Goal: Book appointment/travel/reservation

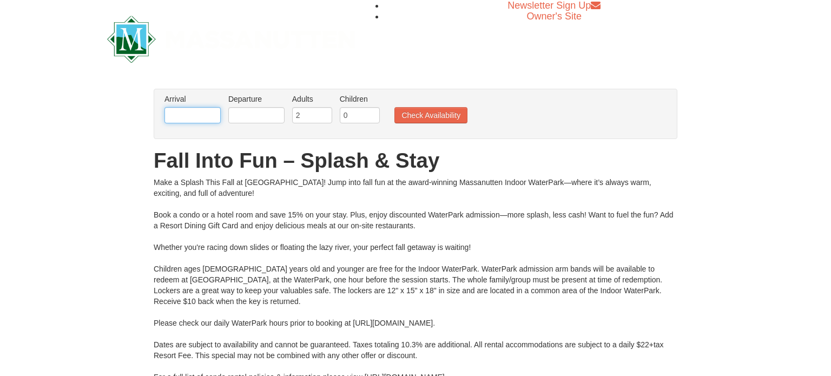
click at [214, 120] on input "text" at bounding box center [193, 115] width 56 height 16
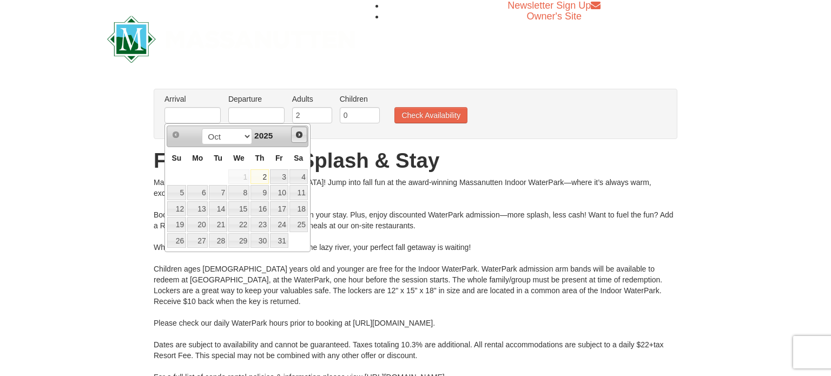
click at [300, 136] on span "Next" at bounding box center [299, 134] width 9 height 9
click at [245, 240] on link "26" at bounding box center [238, 240] width 21 height 15
type input "[DATE]"
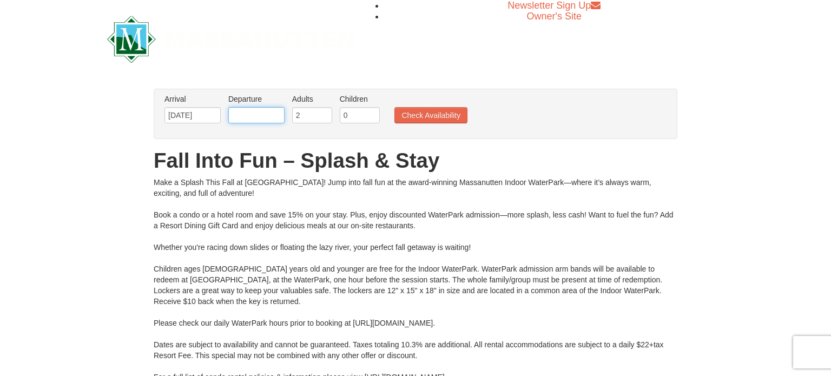
click at [272, 115] on input "text" at bounding box center [256, 115] width 56 height 16
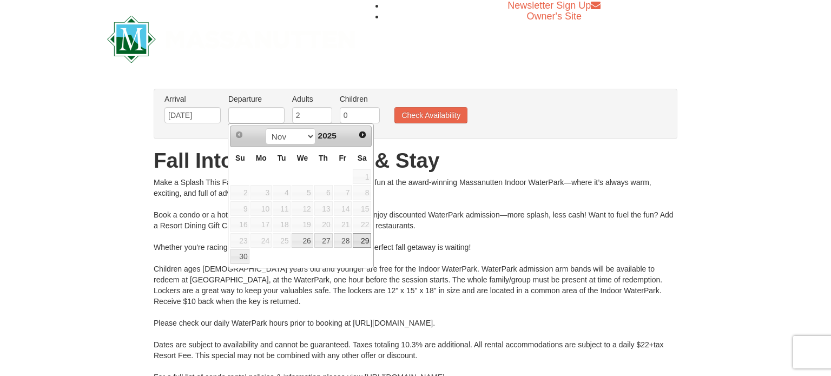
click at [367, 239] on link "29" at bounding box center [362, 240] width 18 height 15
type input "[DATE]"
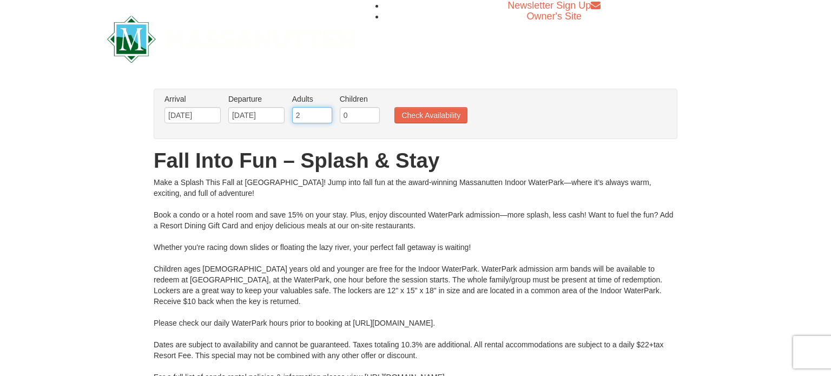
click at [309, 113] on input "2" at bounding box center [312, 115] width 40 height 16
click at [327, 114] on input "3" at bounding box center [312, 115] width 40 height 16
click at [327, 114] on input "4" at bounding box center [312, 115] width 40 height 16
click at [327, 114] on input "5" at bounding box center [312, 115] width 40 height 16
type input "6"
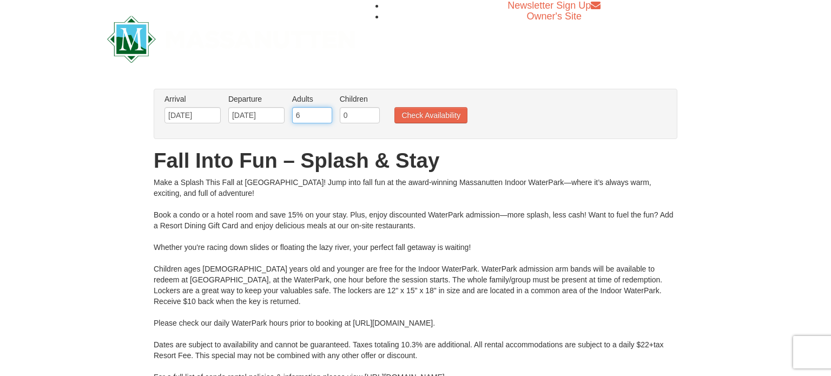
click at [327, 114] on input "6" at bounding box center [312, 115] width 40 height 16
click at [359, 117] on input "0" at bounding box center [360, 115] width 40 height 16
click at [370, 114] on input "1" at bounding box center [360, 115] width 40 height 16
type input "2"
click at [370, 114] on input "2" at bounding box center [360, 115] width 40 height 16
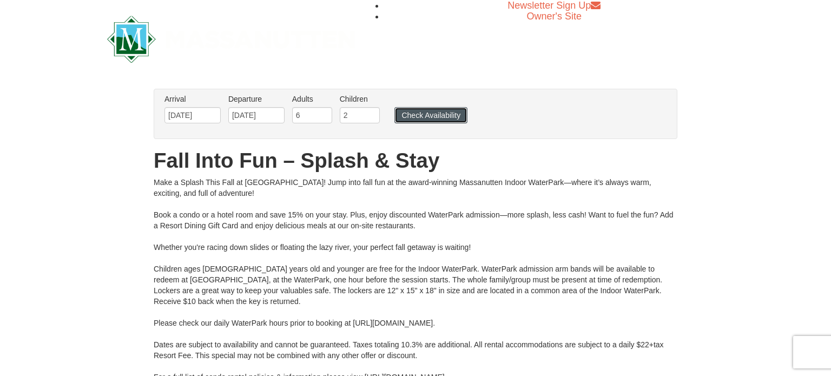
click at [427, 116] on button "Check Availability" at bounding box center [431, 115] width 73 height 16
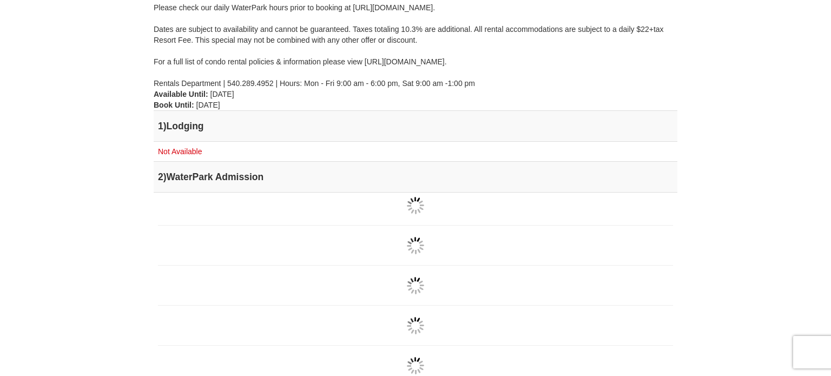
scroll to position [317, 0]
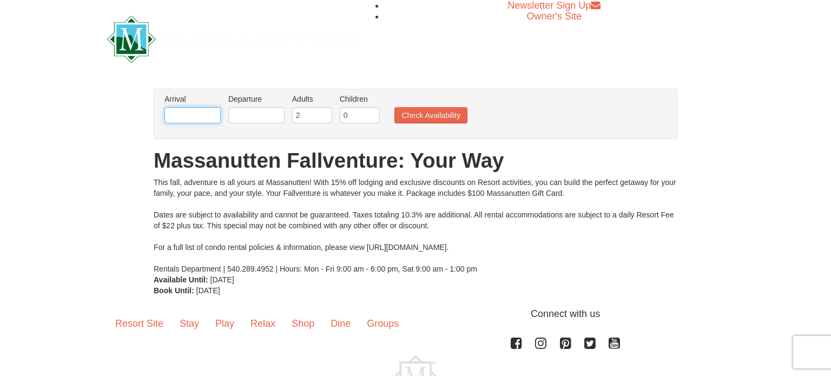
click at [214, 117] on input "text" at bounding box center [193, 115] width 56 height 16
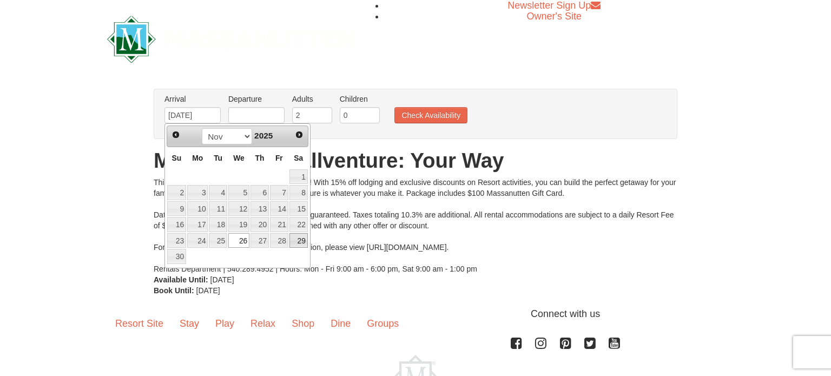
click at [298, 243] on link "29" at bounding box center [299, 240] width 18 height 15
type input "[DATE]"
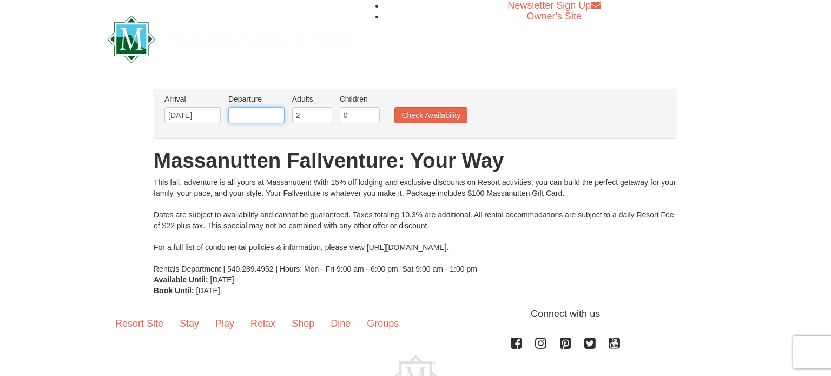
click at [266, 111] on input "text" at bounding box center [256, 115] width 56 height 16
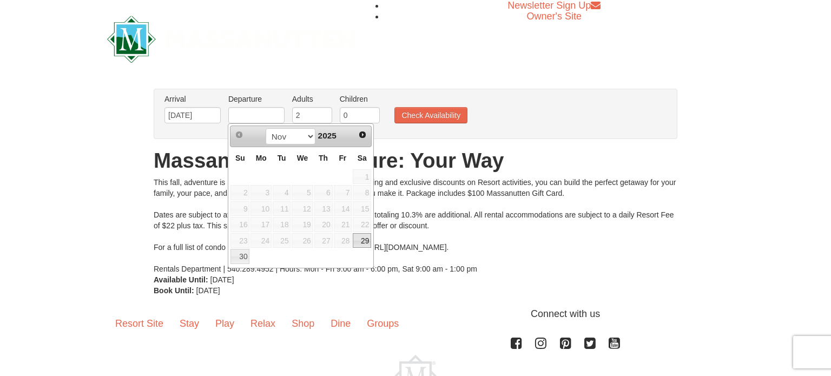
click at [360, 237] on link "29" at bounding box center [362, 240] width 18 height 15
type input "[DATE]"
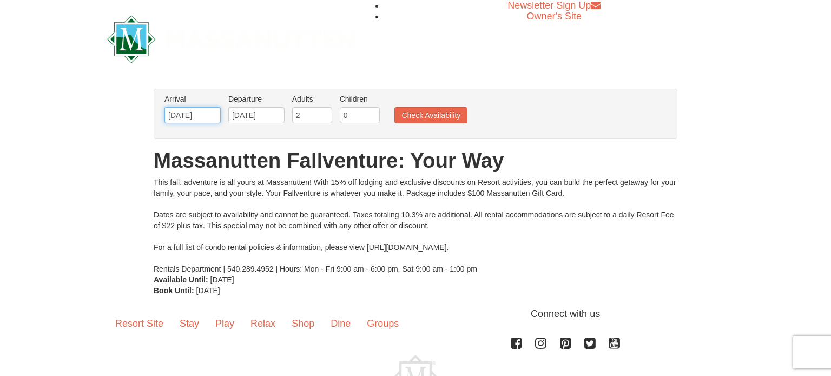
click at [180, 109] on input "[DATE]" at bounding box center [193, 115] width 56 height 16
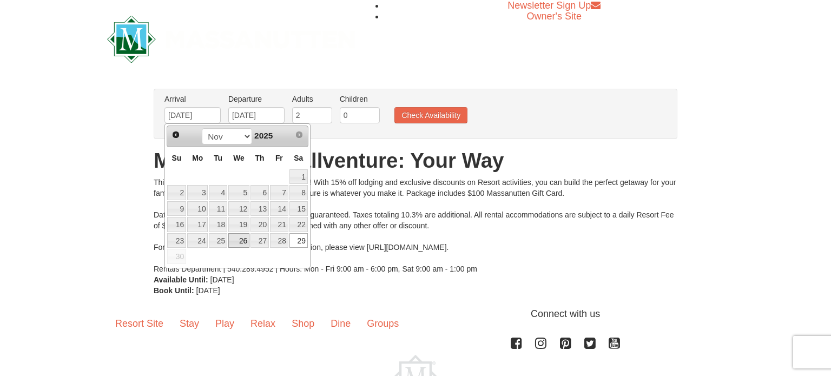
click at [244, 238] on link "26" at bounding box center [238, 240] width 21 height 15
type input "[DATE]"
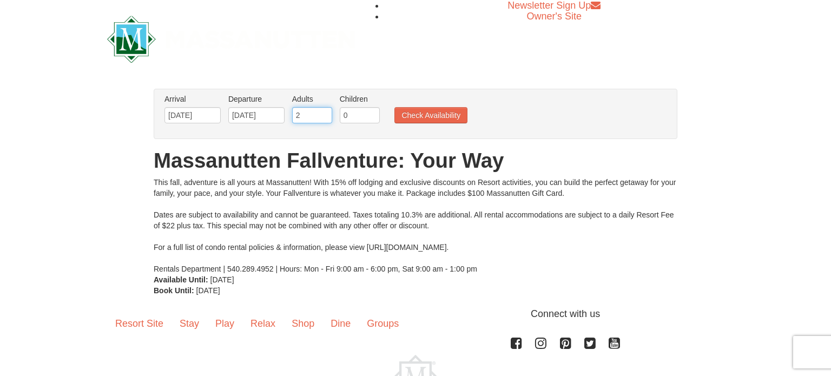
click at [303, 117] on input "2" at bounding box center [312, 115] width 40 height 16
click at [328, 111] on input "2" at bounding box center [312, 115] width 40 height 16
click at [326, 112] on input "3" at bounding box center [312, 115] width 40 height 16
click at [326, 112] on input "4" at bounding box center [312, 115] width 40 height 16
click at [326, 112] on input "5" at bounding box center [312, 115] width 40 height 16
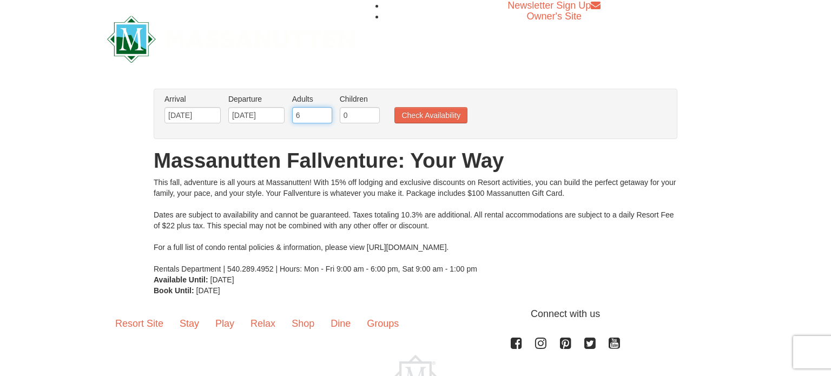
type input "6"
click at [326, 112] on input "6" at bounding box center [312, 115] width 40 height 16
click at [375, 114] on input "0" at bounding box center [360, 115] width 40 height 16
click at [372, 114] on input "1" at bounding box center [360, 115] width 40 height 16
type input "2"
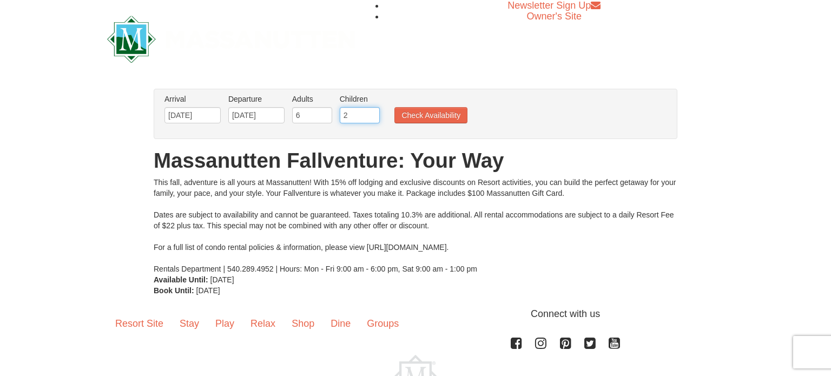
click at [372, 114] on input "2" at bounding box center [360, 115] width 40 height 16
click at [465, 126] on ul "Arrival Please format dates MM/DD/YYYY Please format dates MM/DD/YYYY 11/26/202…" at bounding box center [410, 111] width 496 height 35
click at [458, 122] on button "Check Availability" at bounding box center [431, 115] width 73 height 16
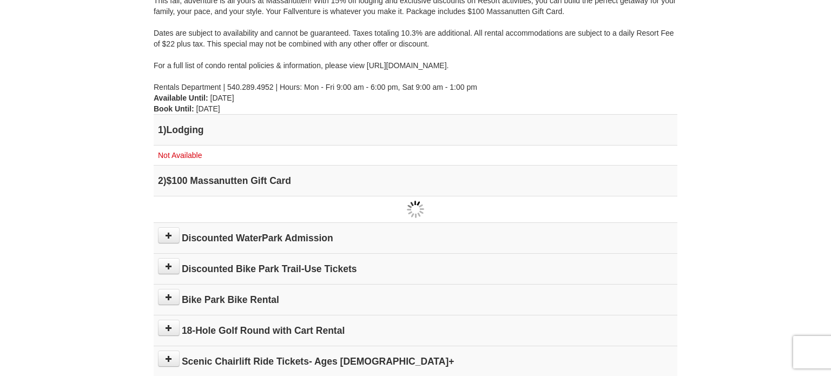
scroll to position [186, 0]
